Goal: Information Seeking & Learning: Check status

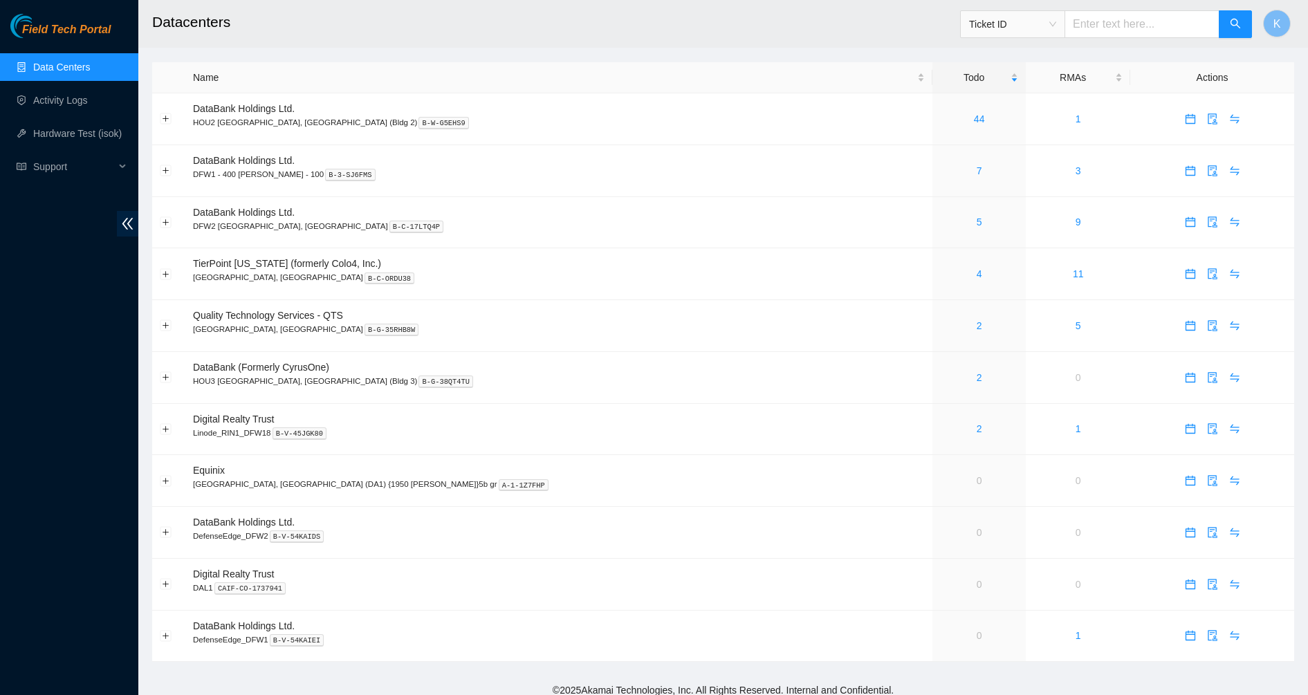
click at [66, 62] on link "Data Centers" at bounding box center [61, 67] width 57 height 11
click at [54, 68] on link "Data Centers" at bounding box center [61, 67] width 57 height 11
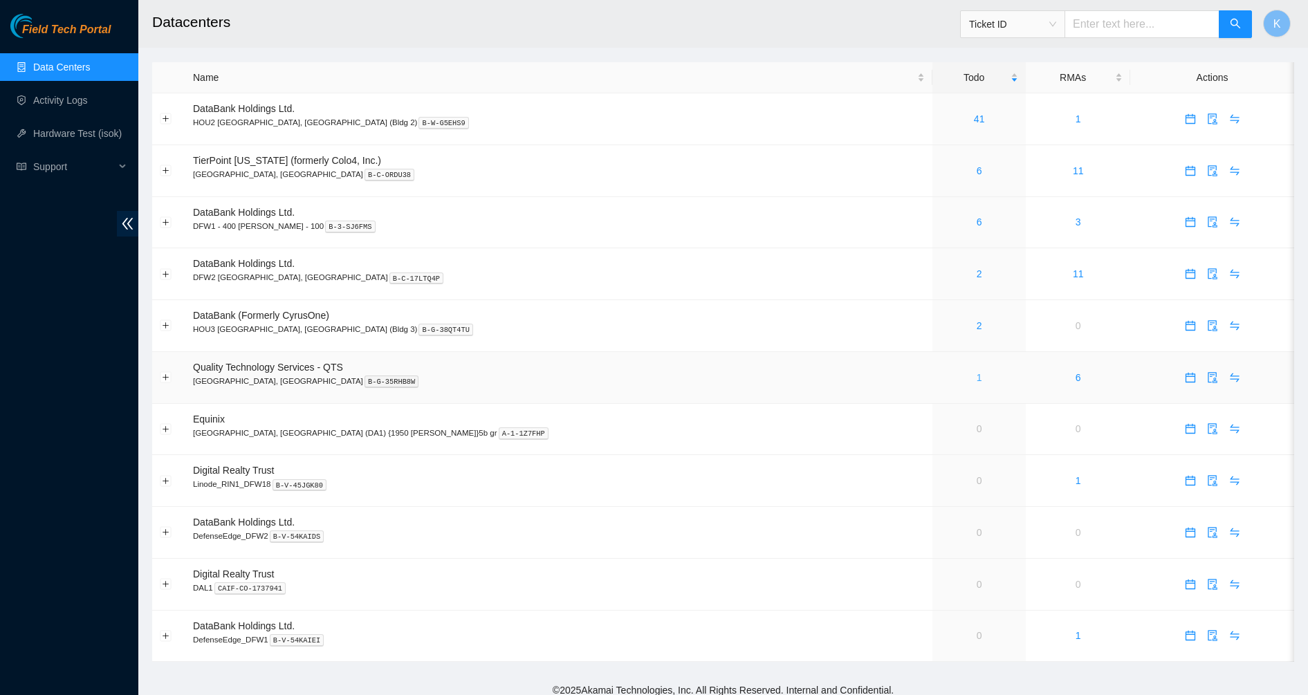
click at [976, 375] on link "1" at bounding box center [979, 377] width 6 height 11
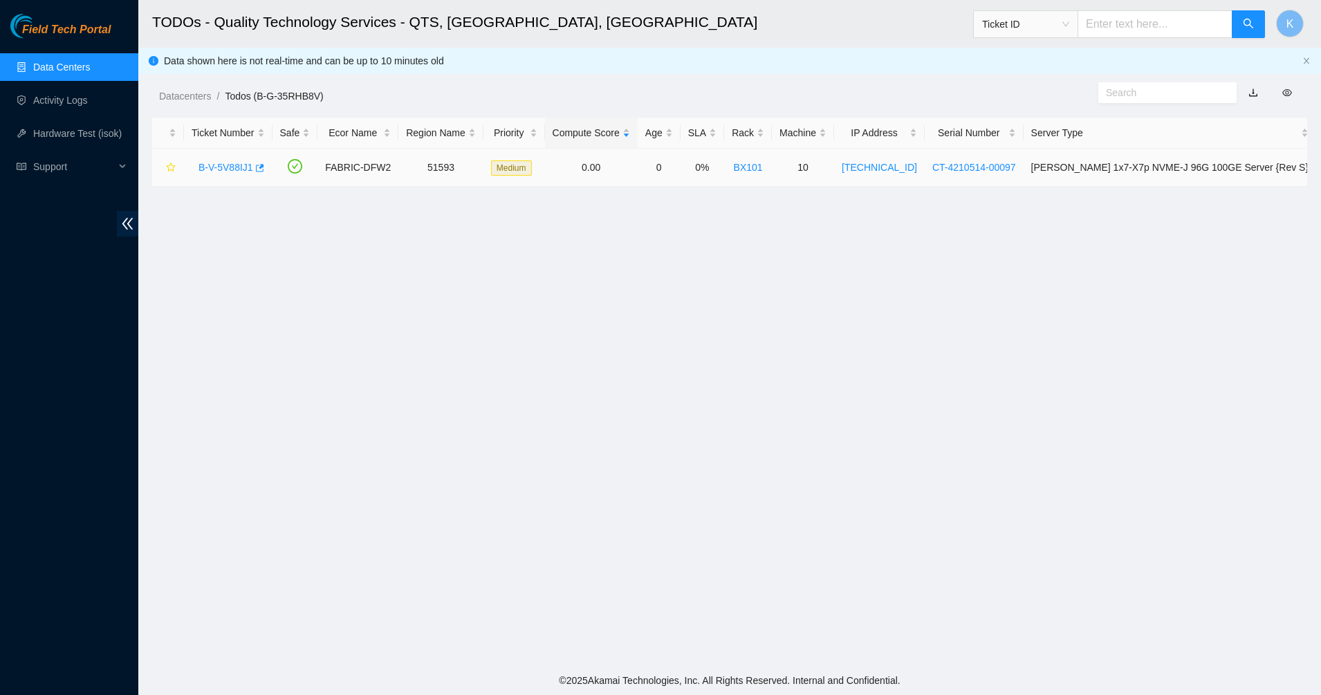
click at [206, 162] on link "B-V-5V88IJ1" at bounding box center [225, 167] width 55 height 11
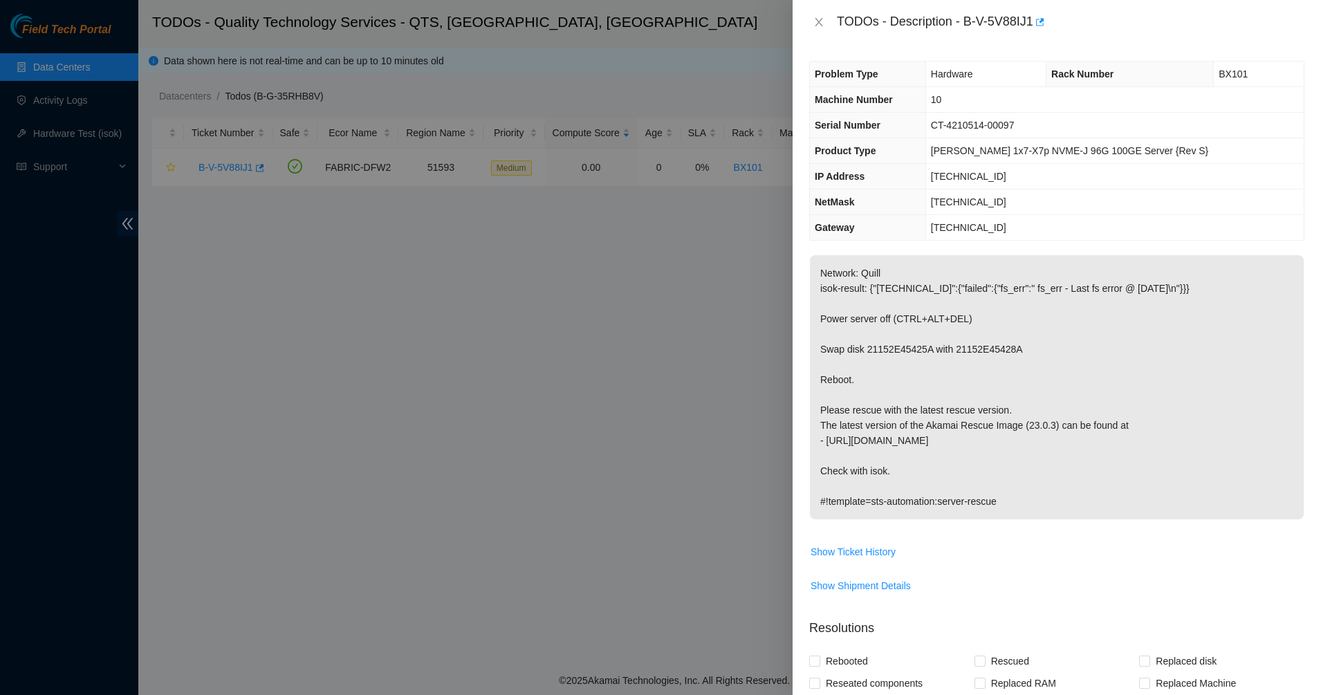
drag, startPoint x: 846, startPoint y: 281, endPoint x: 1146, endPoint y: 505, distance: 374.9
click at [1146, 505] on p "Network: Quill isok-result: {"23.199.64.77":{"failed":{"fs_err":" fs_err - Last…" at bounding box center [1057, 387] width 494 height 264
click at [1090, 494] on p "Network: Quill isok-result: {"23.199.64.77":{"failed":{"fs_err":" fs_err - Last…" at bounding box center [1057, 387] width 494 height 264
click at [815, 21] on icon "close" at bounding box center [818, 22] width 11 height 11
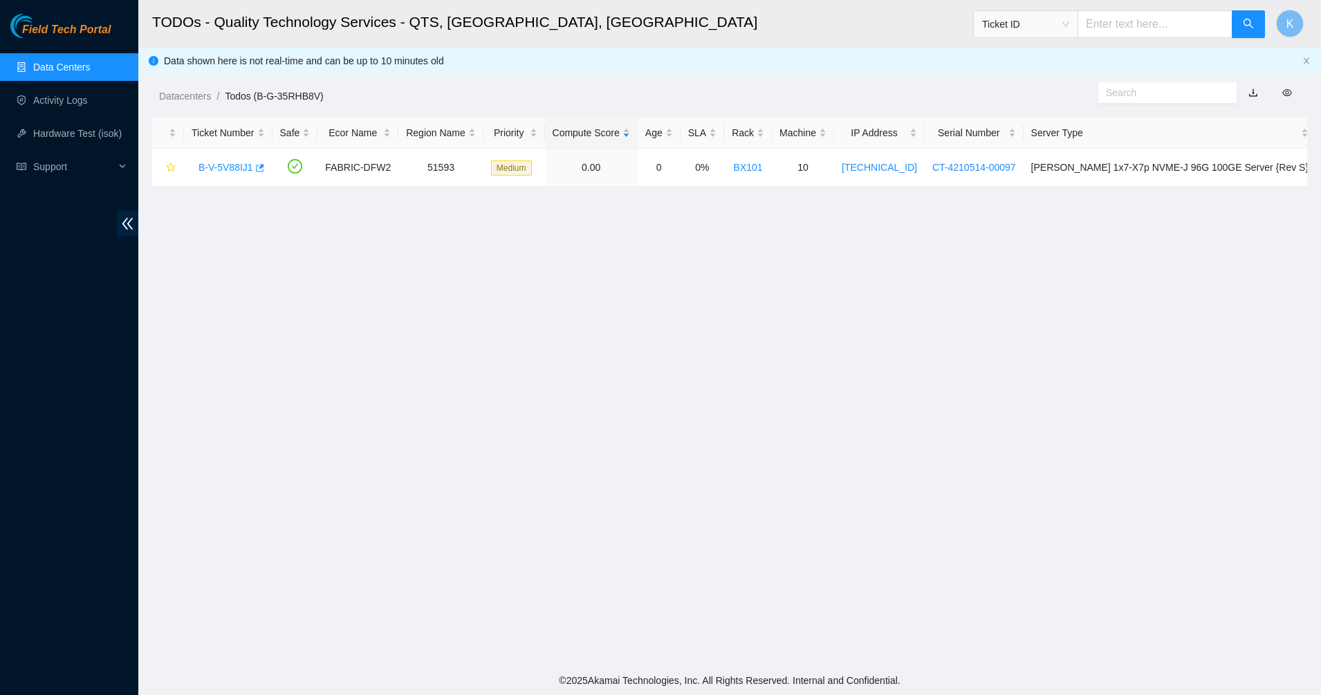
click at [68, 64] on link "Data Centers" at bounding box center [61, 67] width 57 height 11
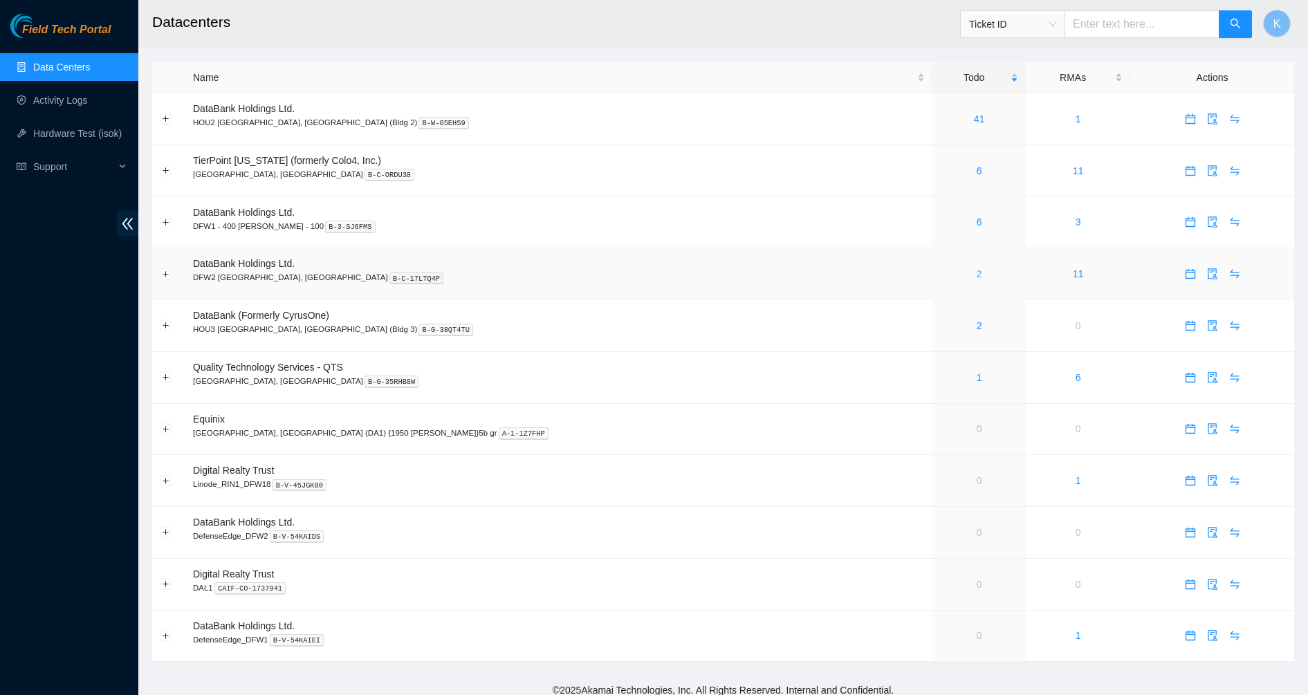
click at [976, 272] on link "2" at bounding box center [979, 273] width 6 height 11
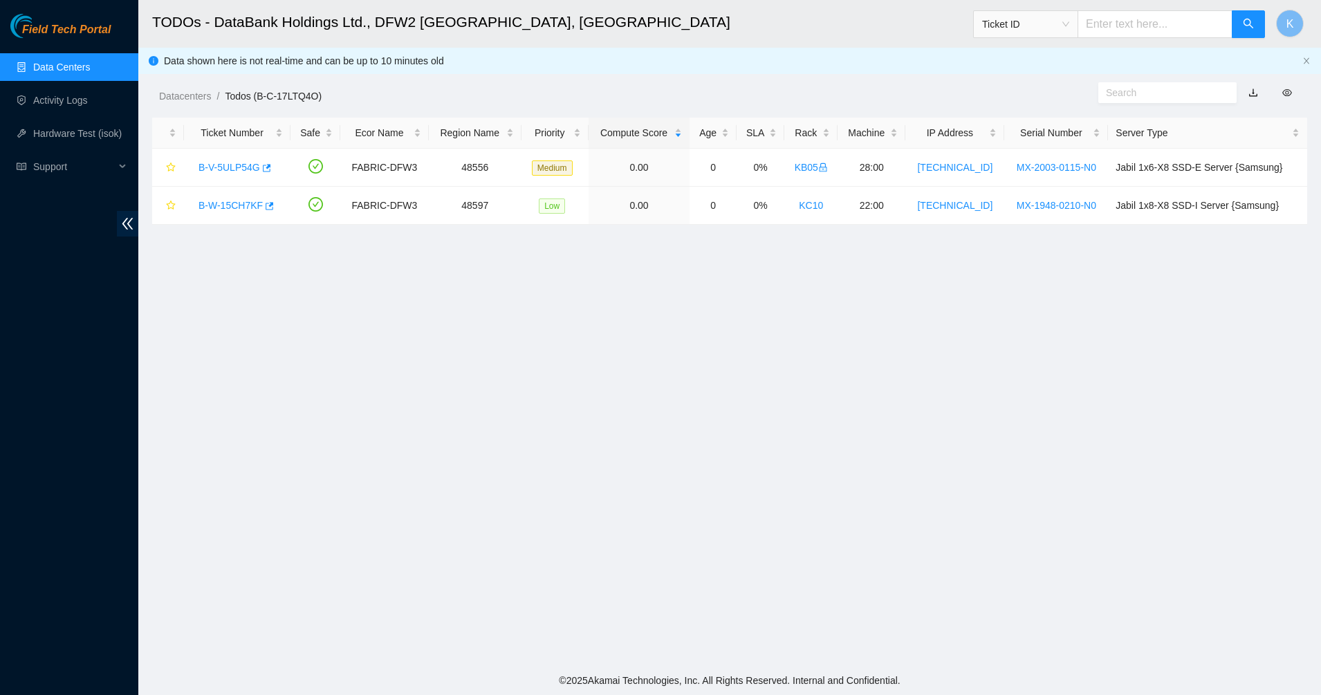
click at [69, 73] on link "Data Centers" at bounding box center [61, 67] width 57 height 11
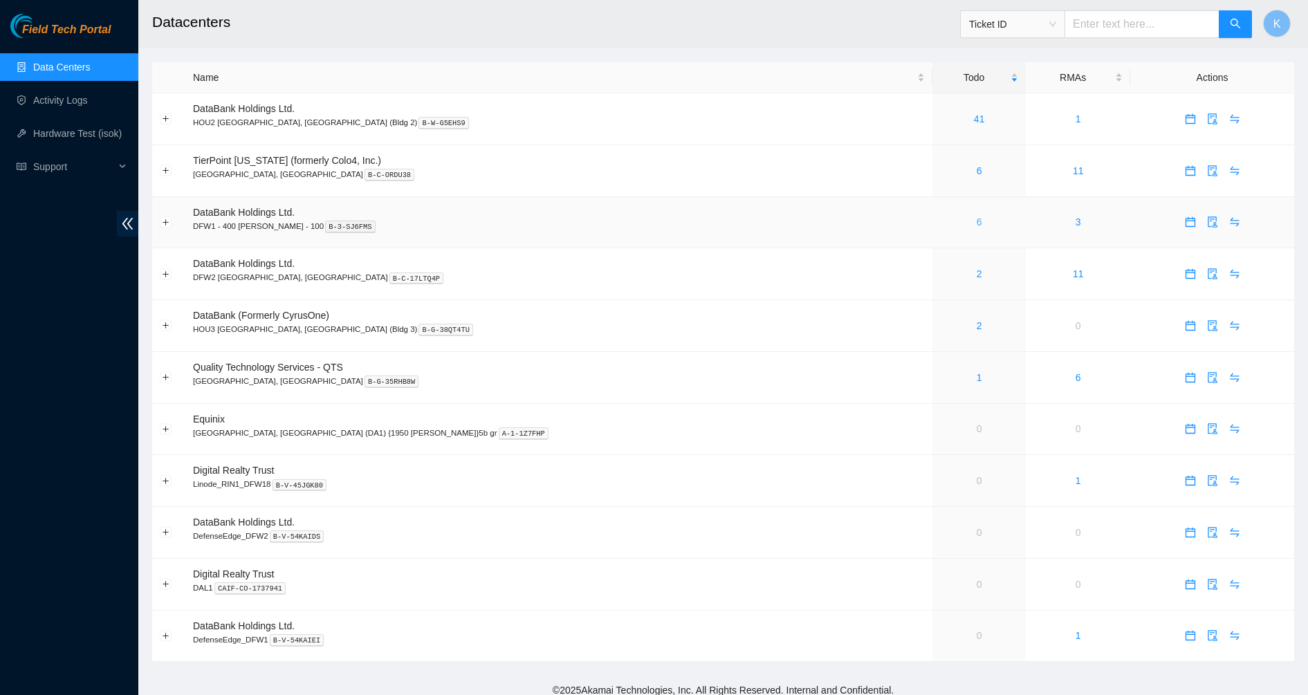
click at [976, 221] on link "6" at bounding box center [979, 221] width 6 height 11
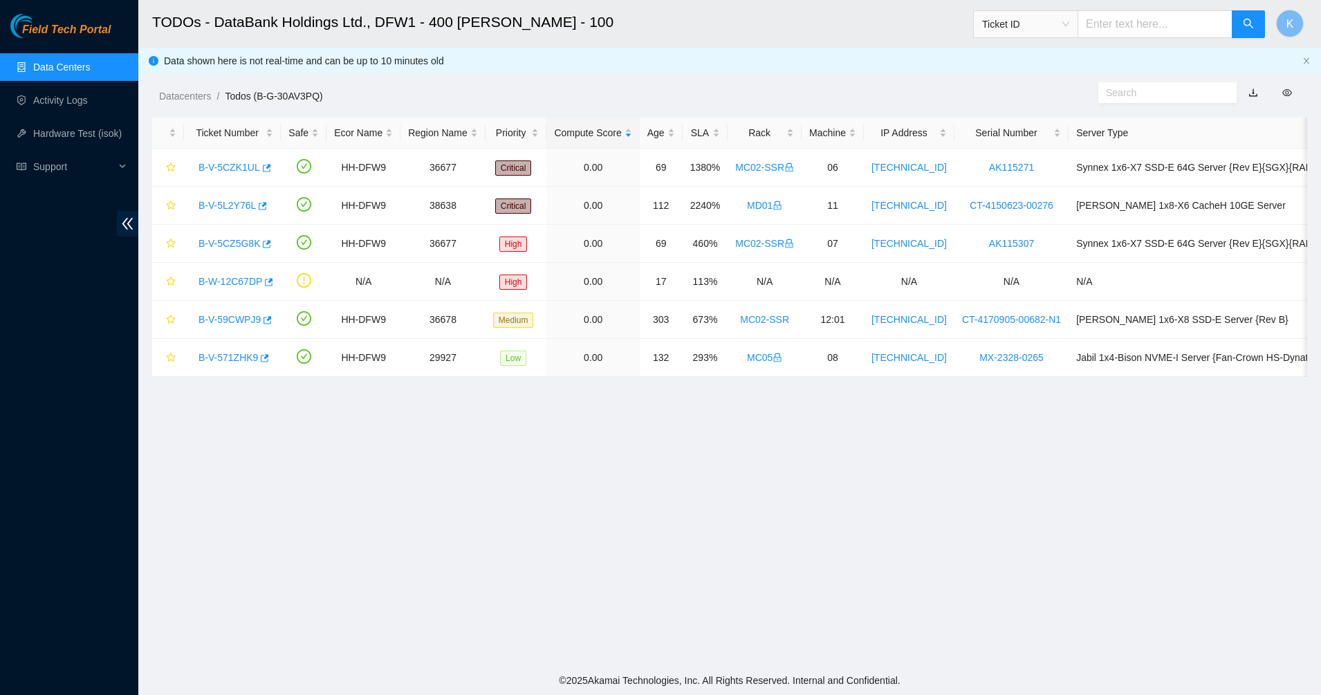
drag, startPoint x: 349, startPoint y: 51, endPoint x: 586, endPoint y: 503, distance: 510.0
click at [586, 503] on main "TODOs - DataBank Holdings Ltd., DFW1 - 400 S. Akard - 100 Ticket ID K Data show…" at bounding box center [729, 333] width 1182 height 666
drag, startPoint x: 586, startPoint y: 503, endPoint x: 604, endPoint y: 508, distance: 18.8
click at [604, 508] on main "TODOs - DataBank Holdings Ltd., DFW1 - 400 S. Akard - 100 Ticket ID K Data show…" at bounding box center [729, 333] width 1182 height 666
click at [307, 469] on main "TODOs - DataBank Holdings Ltd., DFW1 - 400 S. Akard - 100 Ticket ID K Data show…" at bounding box center [729, 333] width 1182 height 666
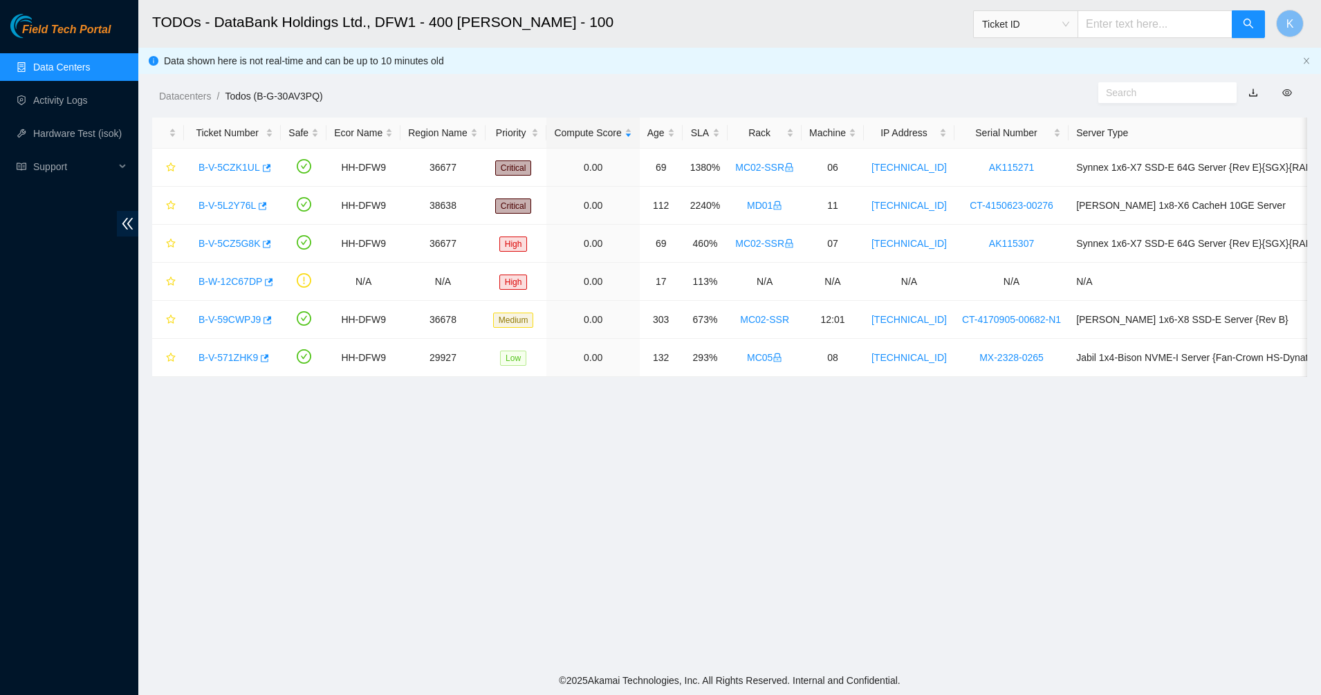
click at [68, 62] on link "Data Centers" at bounding box center [61, 67] width 57 height 11
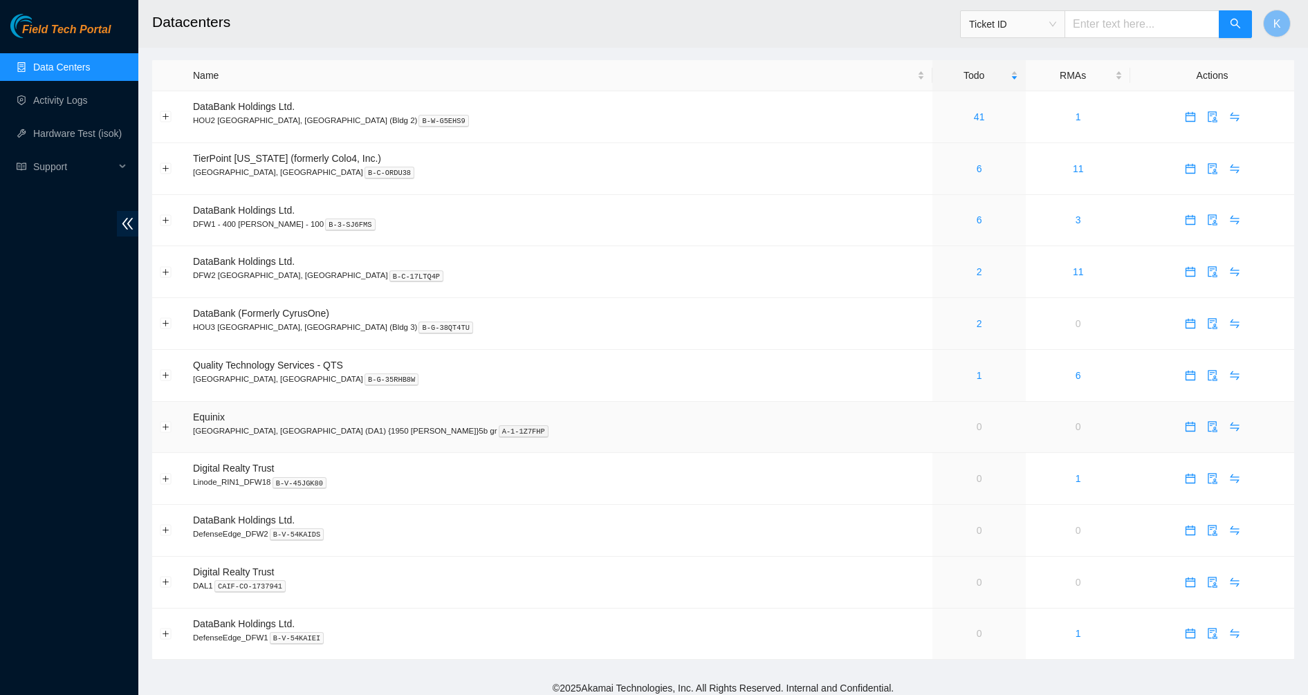
scroll to position [10, 0]
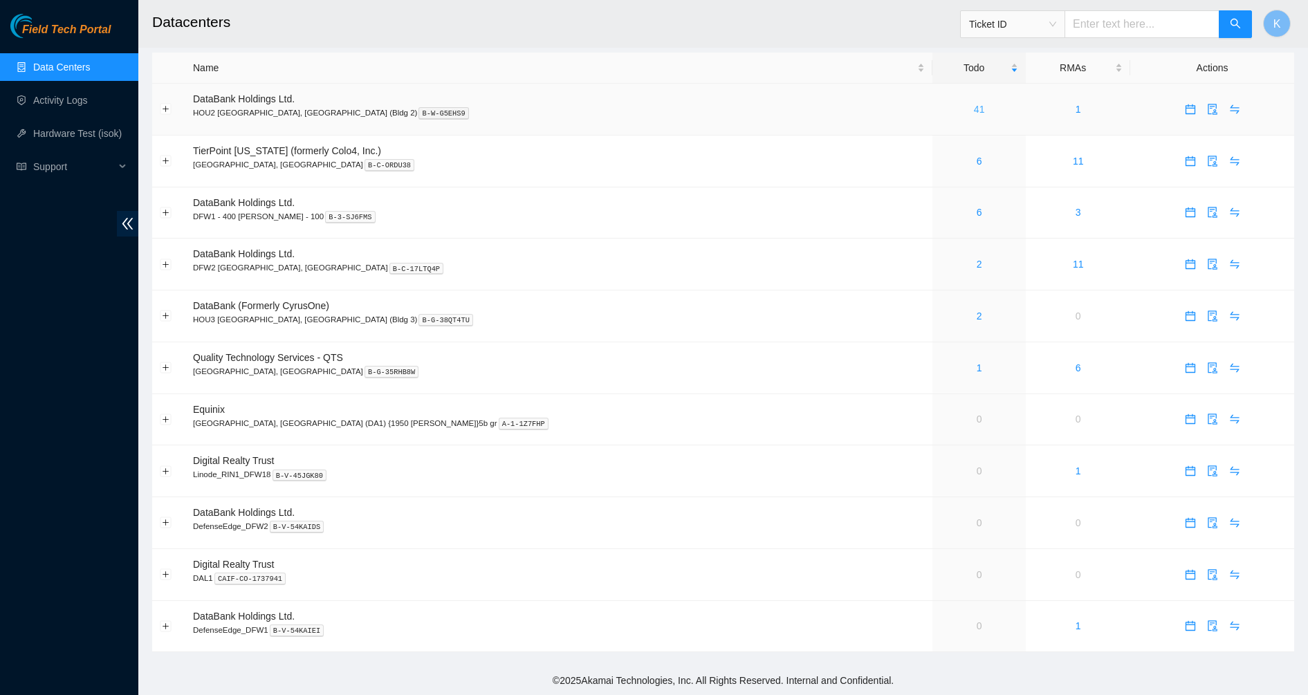
click at [974, 111] on link "41" at bounding box center [979, 109] width 11 height 11
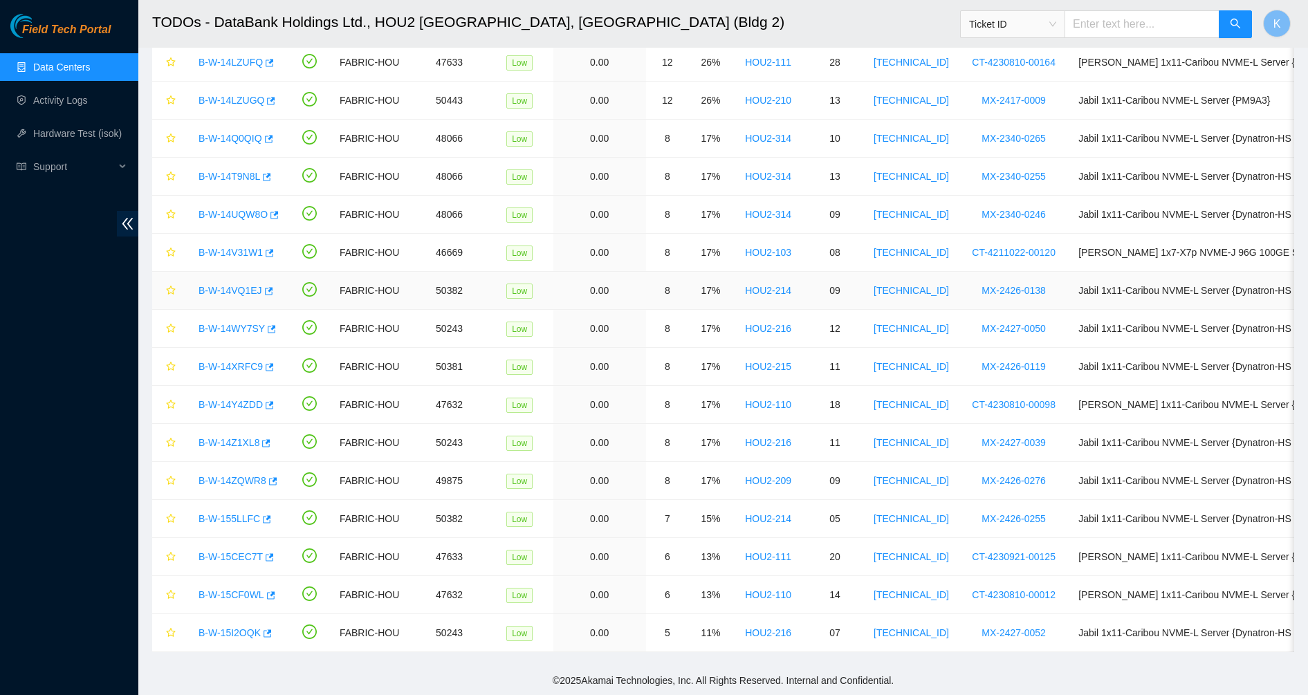
scroll to position [1069, 0]
click at [240, 627] on link "B-W-15I2OQK" at bounding box center [229, 632] width 62 height 11
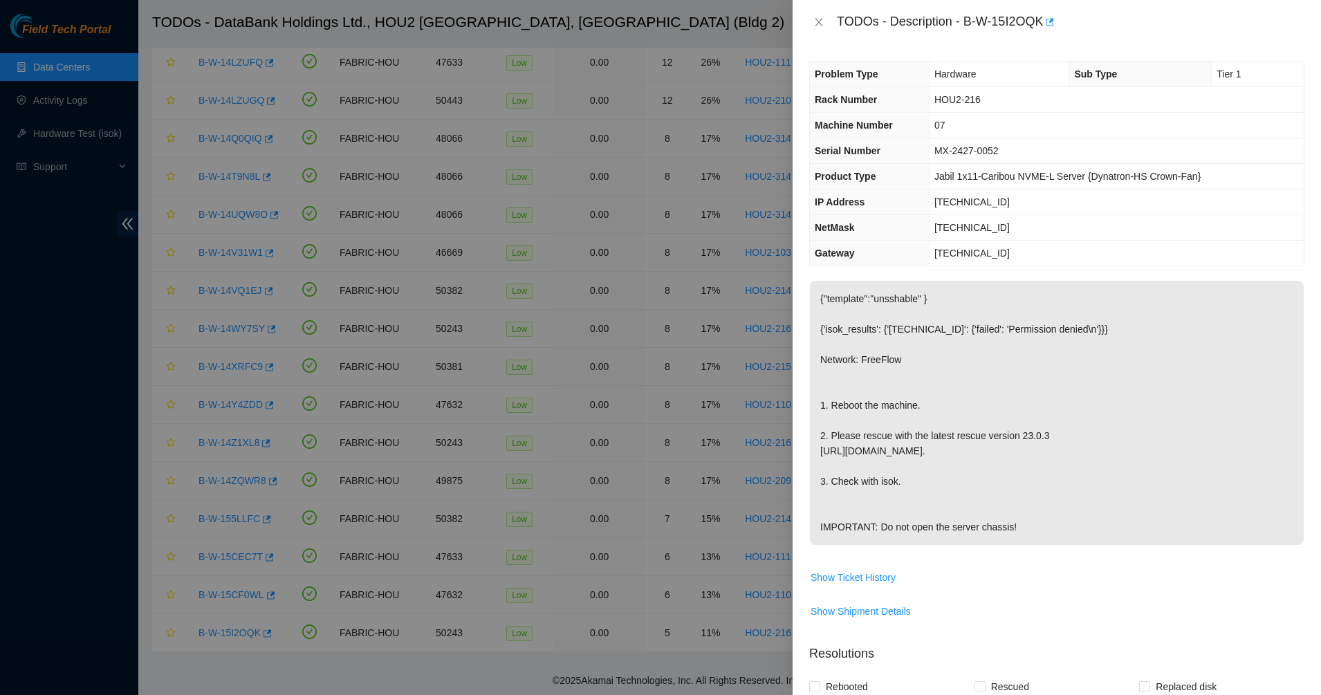
drag, startPoint x: 884, startPoint y: 332, endPoint x: 974, endPoint y: 537, distance: 223.3
click at [974, 537] on p "{"template":"unsshable" } {'isok_results': {'23.192.37.234': {'failed': 'Permis…" at bounding box center [1057, 413] width 494 height 264
click at [888, 407] on p "{"template":"unsshable" } {'isok_results': {'23.192.37.234': {'failed': 'Permis…" at bounding box center [1057, 413] width 494 height 264
click at [820, 31] on div "TODOs - Description - B-W-15I2OQK" at bounding box center [1056, 22] width 495 height 22
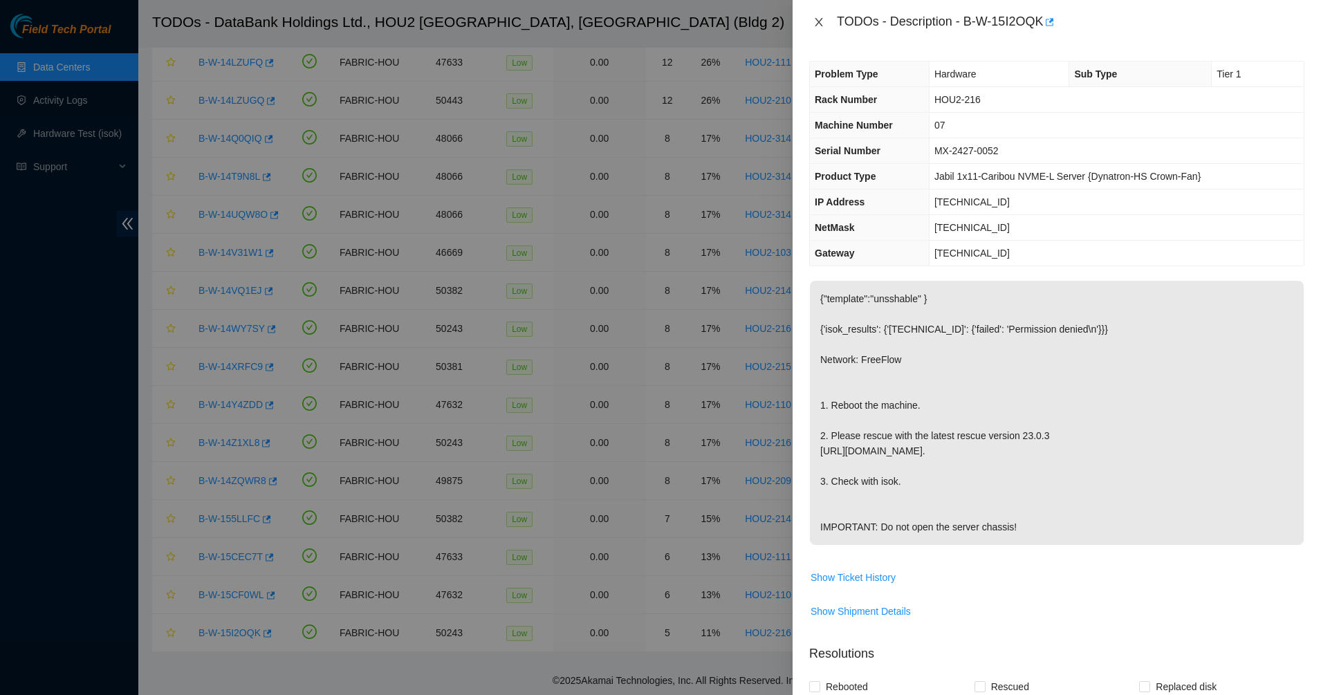
click at [814, 23] on icon "close" at bounding box center [818, 22] width 11 height 11
